Goal: Task Accomplishment & Management: Use online tool/utility

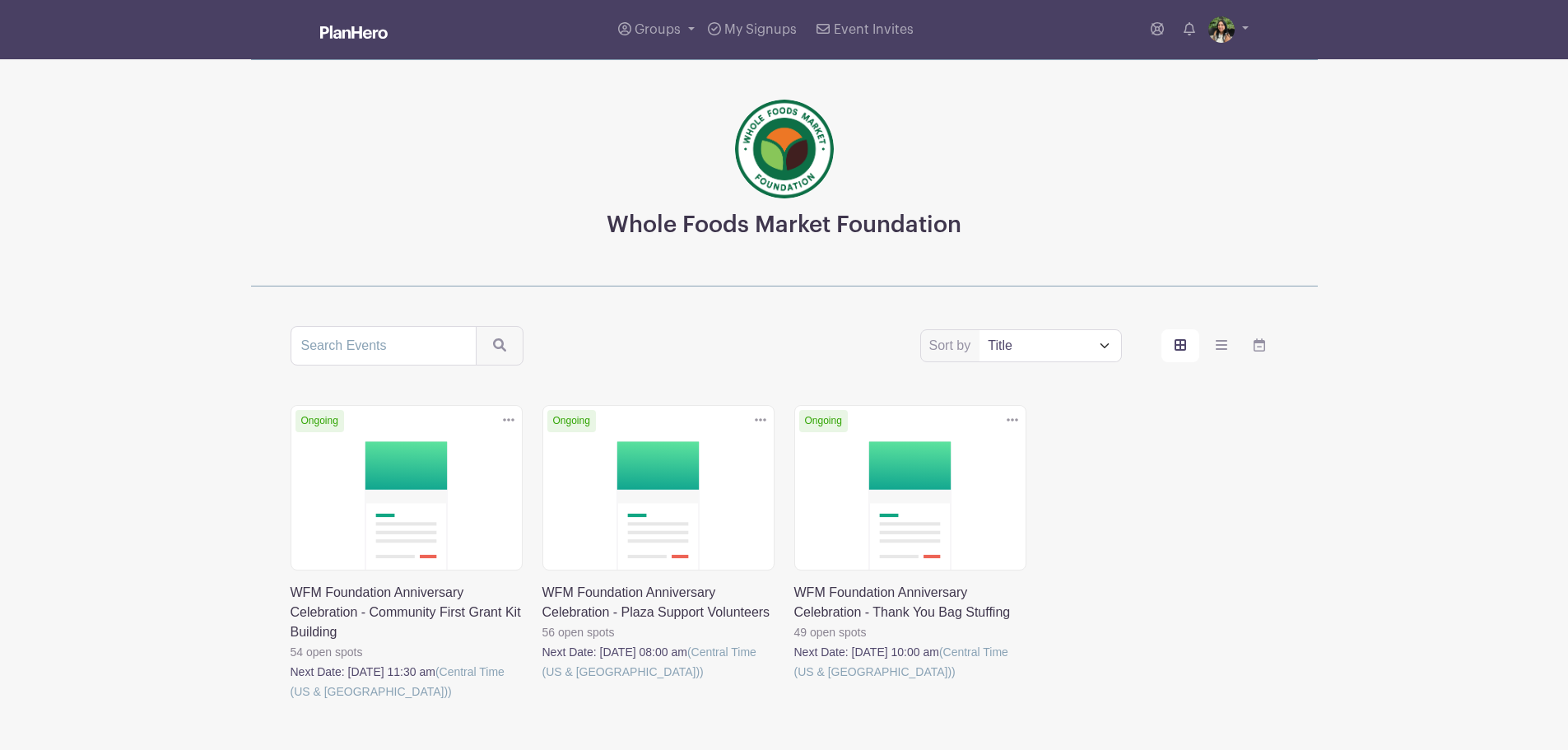
click at [542, 681] on link at bounding box center [542, 681] width 0 height 0
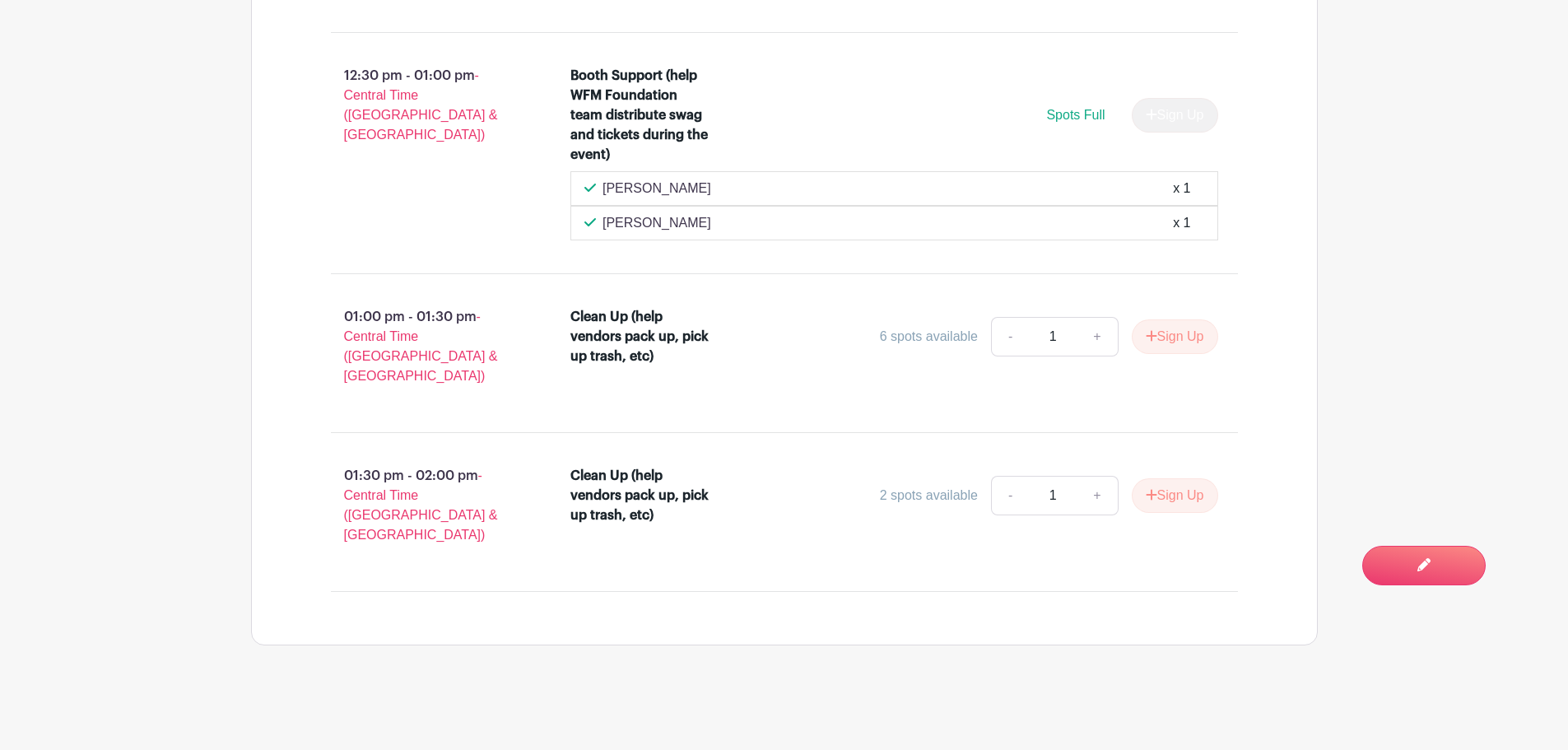
scroll to position [3920, 0]
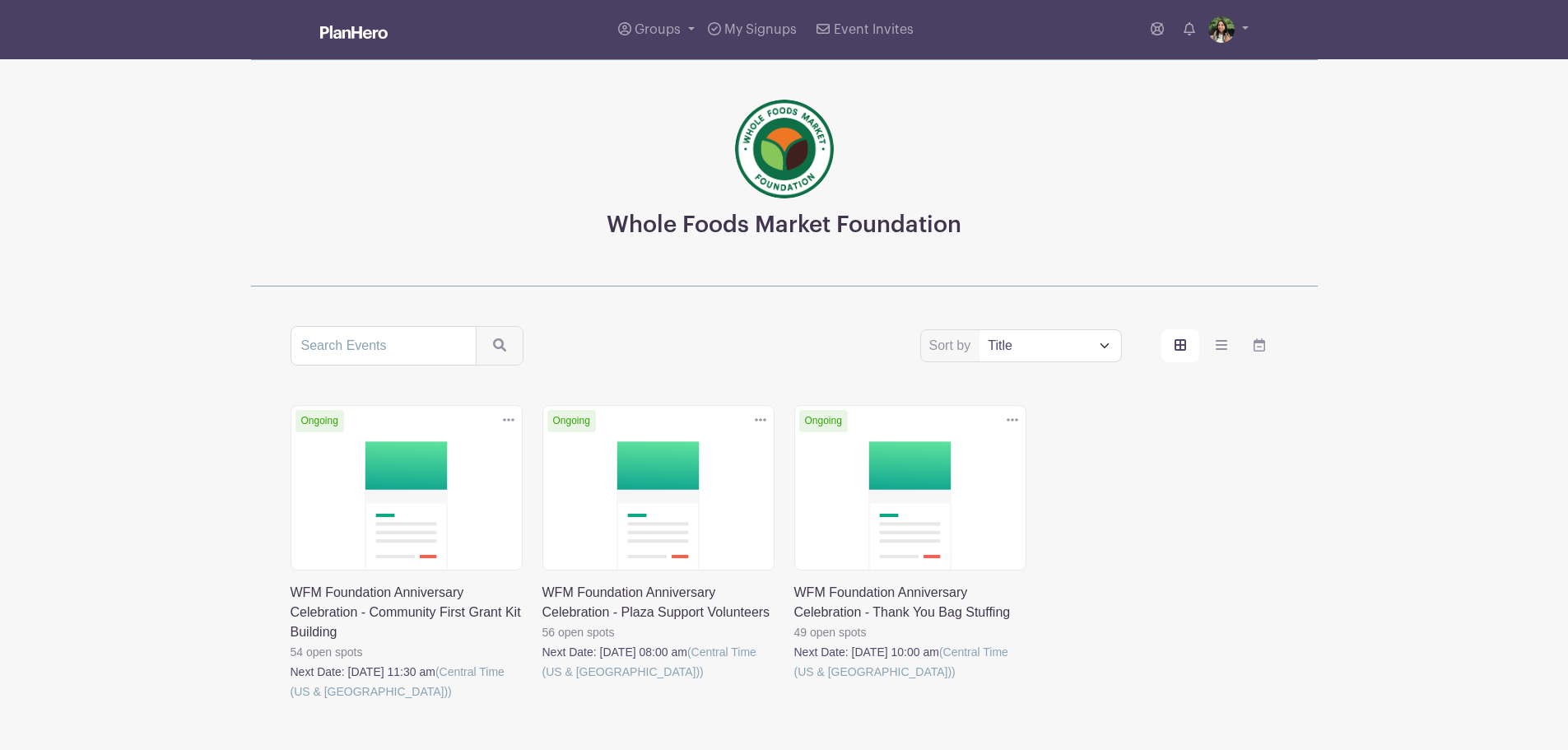
click at [291, 701] on link at bounding box center [291, 701] width 0 height 0
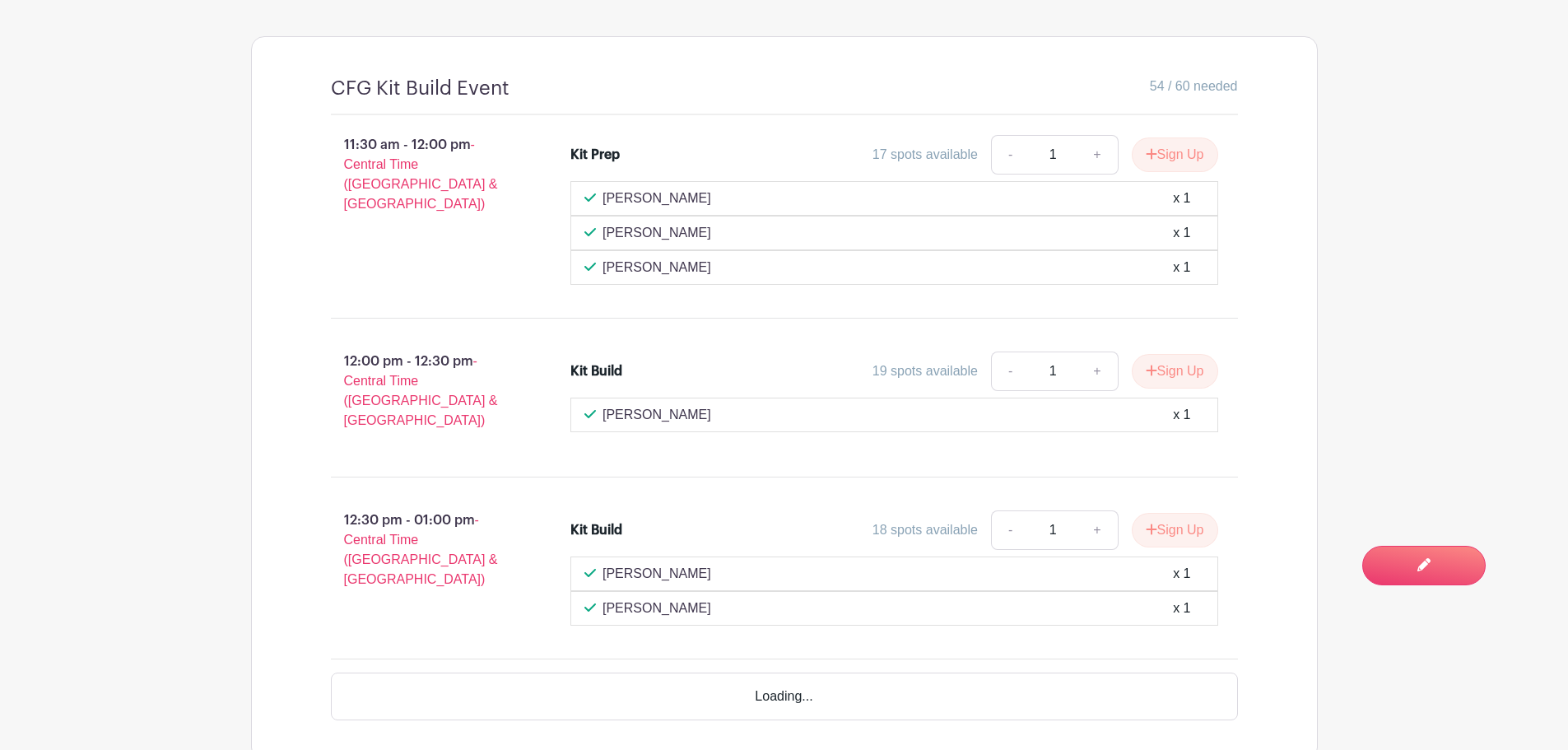
scroll to position [1098, 0]
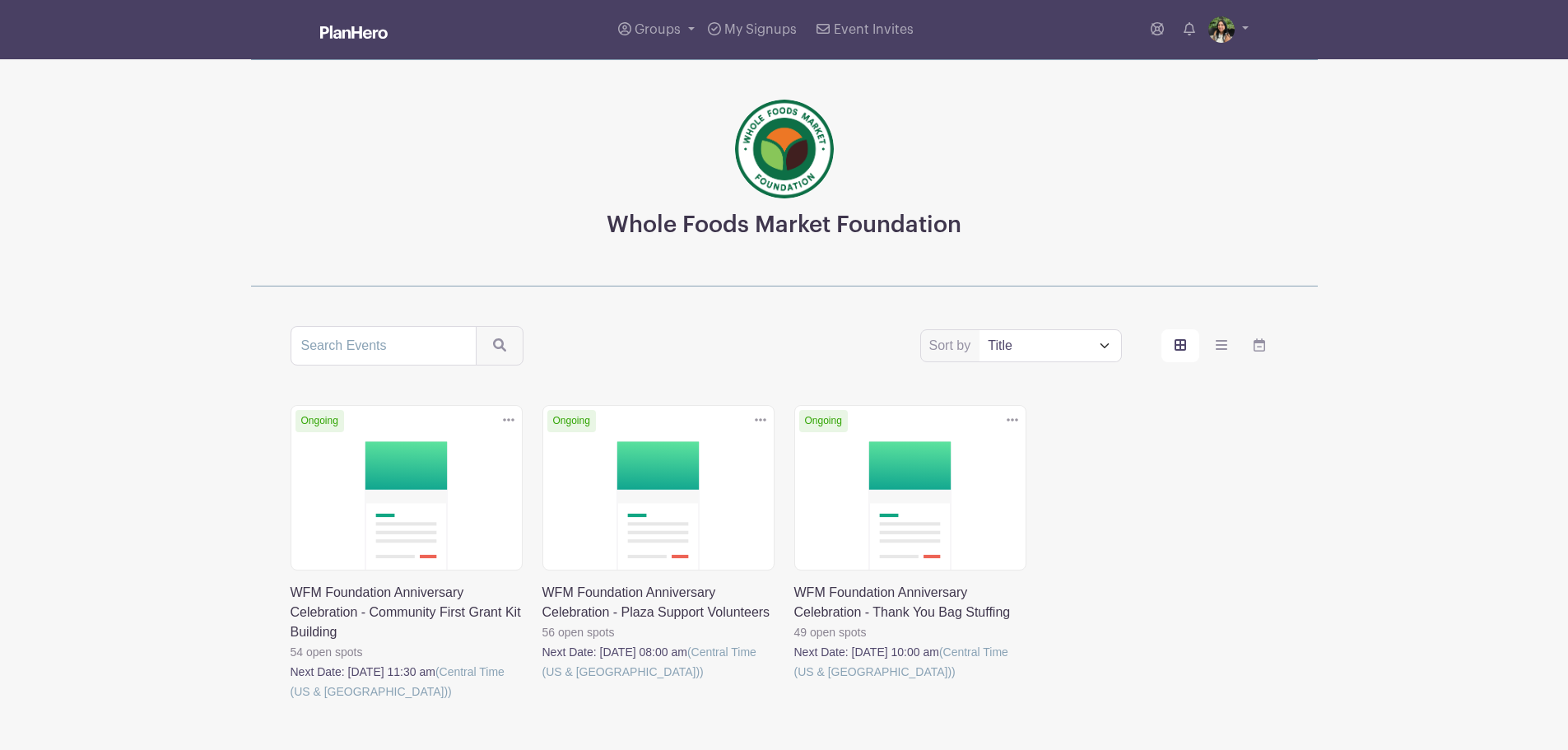
click at [542, 681] on link at bounding box center [542, 681] width 0 height 0
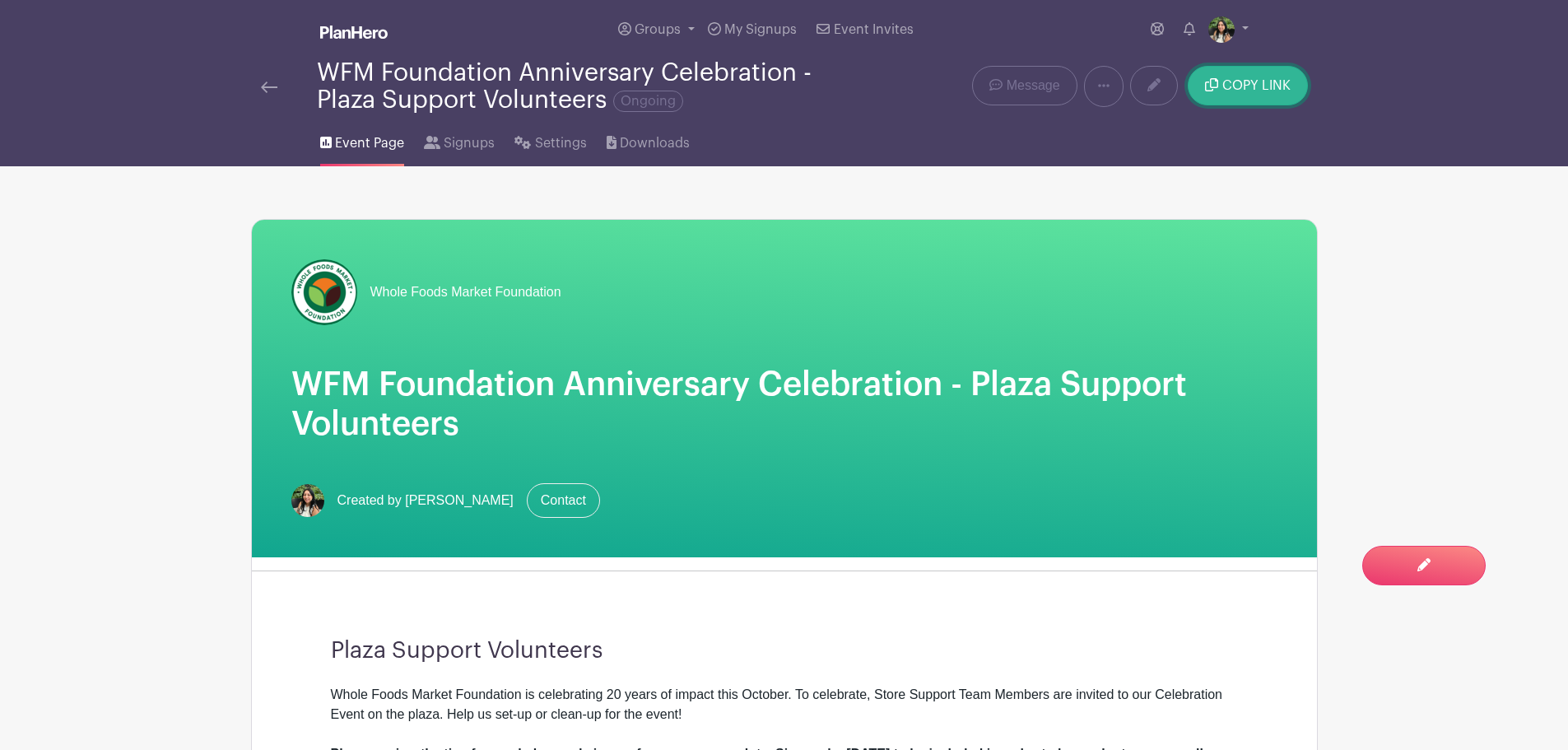
click at [1246, 79] on span "COPY LINK" at bounding box center [1256, 85] width 68 height 13
